Goal: Navigation & Orientation: Find specific page/section

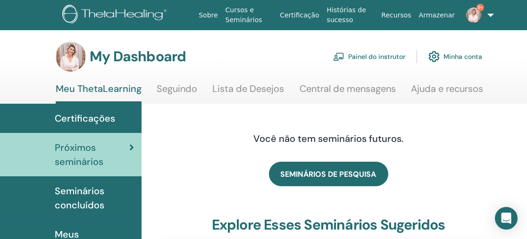
click at [372, 58] on link "Painel do instrutor" at bounding box center [369, 56] width 72 height 21
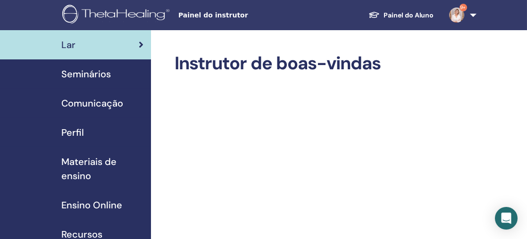
click at [93, 74] on span "Seminários" at bounding box center [86, 74] width 50 height 14
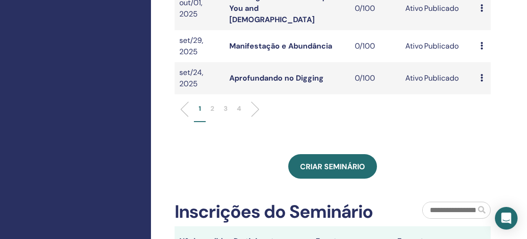
scroll to position [417, 0]
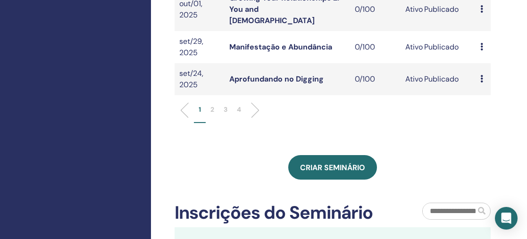
click at [213, 105] on p "2" at bounding box center [212, 110] width 4 height 10
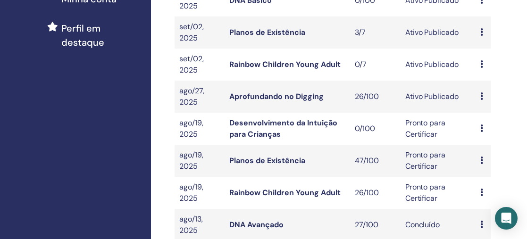
scroll to position [264, 0]
click at [297, 63] on link "Rainbow Children Young Adult" at bounding box center [284, 64] width 111 height 10
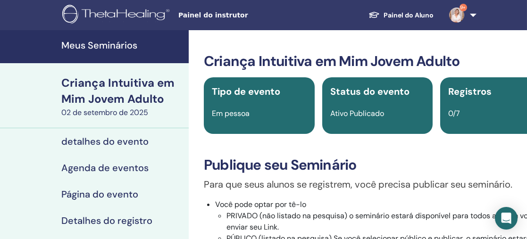
click at [118, 47] on font "Meus Seminários" at bounding box center [99, 45] width 76 height 12
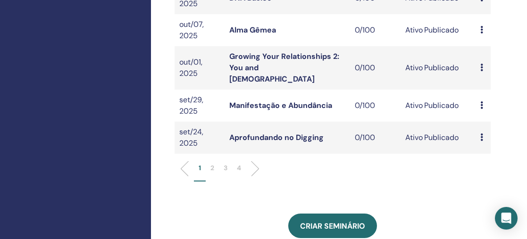
scroll to position [359, 0]
click at [213, 163] on p "2" at bounding box center [212, 168] width 4 height 10
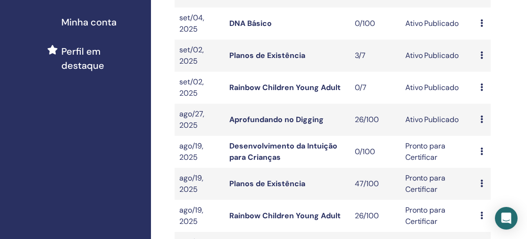
scroll to position [241, 0]
click at [292, 56] on link "Planos de Existência" at bounding box center [267, 56] width 76 height 10
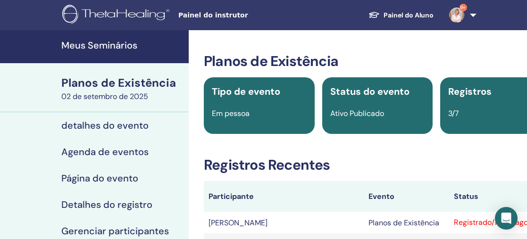
click at [136, 45] on font "Meus Seminários" at bounding box center [99, 45] width 76 height 12
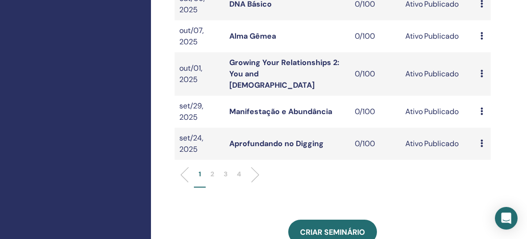
scroll to position [352, 0]
click at [211, 170] on p "2" at bounding box center [212, 175] width 4 height 10
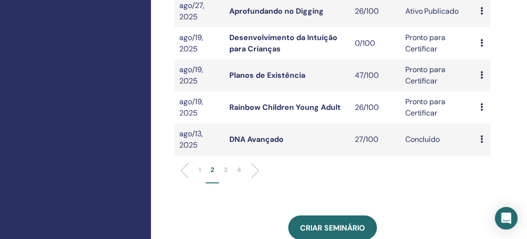
scroll to position [351, 0]
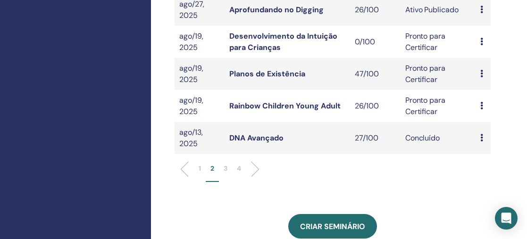
click at [227, 167] on p "3" at bounding box center [225, 169] width 4 height 10
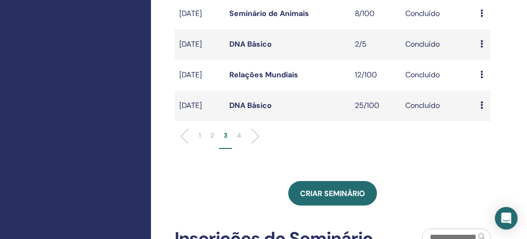
scroll to position [373, 0]
click at [239, 140] on p "4" at bounding box center [239, 135] width 4 height 10
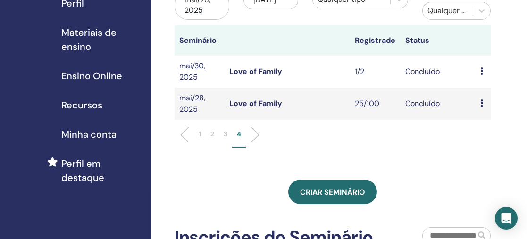
scroll to position [128, 0]
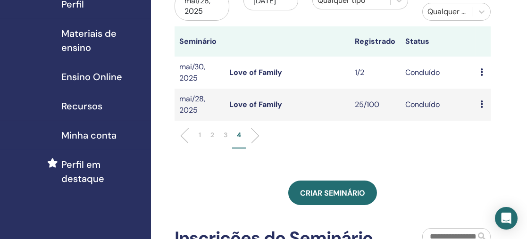
click at [198, 135] on p "1" at bounding box center [199, 135] width 2 height 10
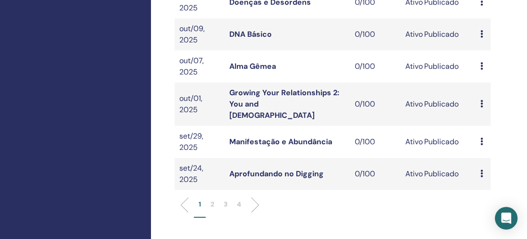
scroll to position [334, 0]
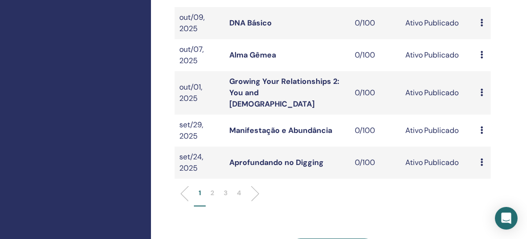
click at [213, 188] on p "2" at bounding box center [212, 193] width 4 height 10
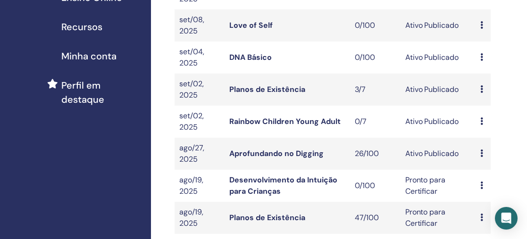
scroll to position [208, 0]
click at [272, 154] on link "Aprofundando no Digging" at bounding box center [276, 153] width 94 height 10
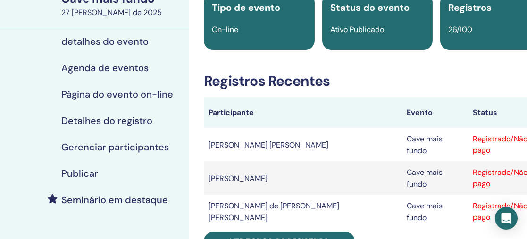
scroll to position [97, 0]
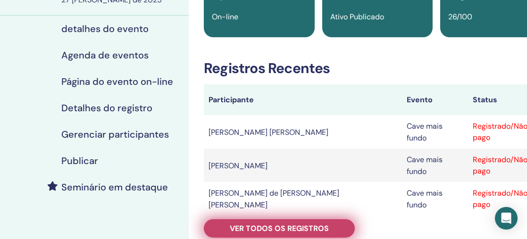
click at [285, 223] on font "Ver todos os registros" at bounding box center [279, 228] width 99 height 10
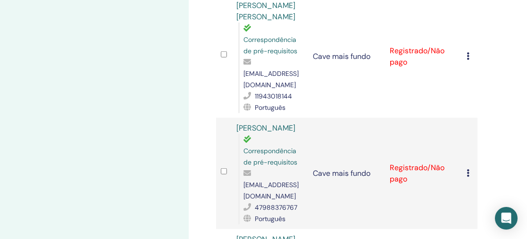
scroll to position [2116, 0]
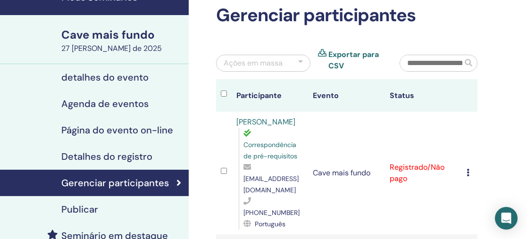
scroll to position [0, 0]
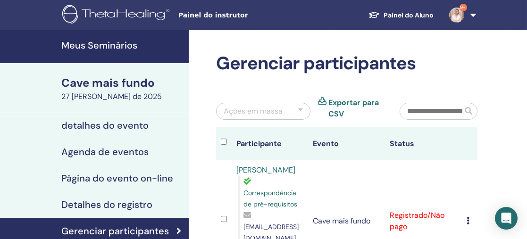
click at [118, 46] on font "Meus Seminários" at bounding box center [99, 45] width 76 height 12
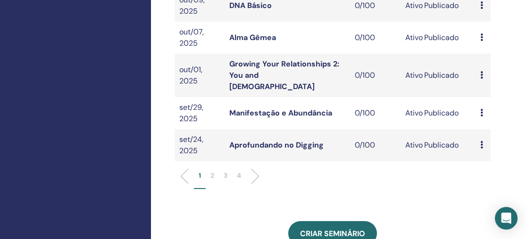
scroll to position [351, 0]
click at [213, 171] on p "2" at bounding box center [212, 176] width 4 height 10
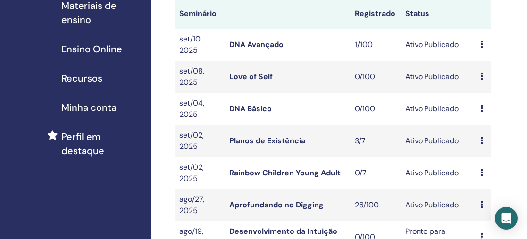
scroll to position [144, 0]
